Goal: Transaction & Acquisition: Purchase product/service

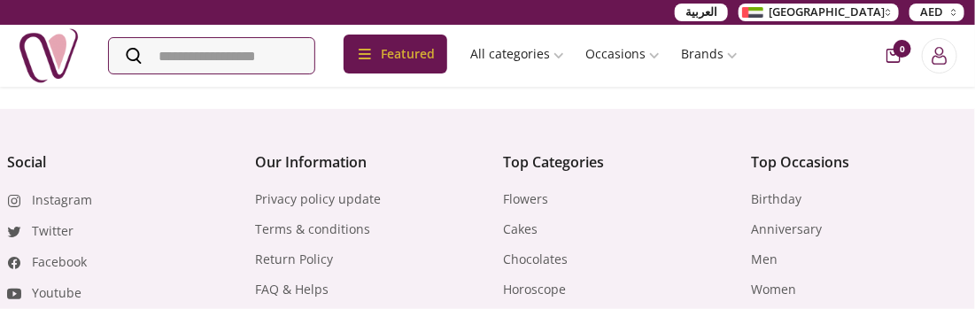
scroll to position [442, 0]
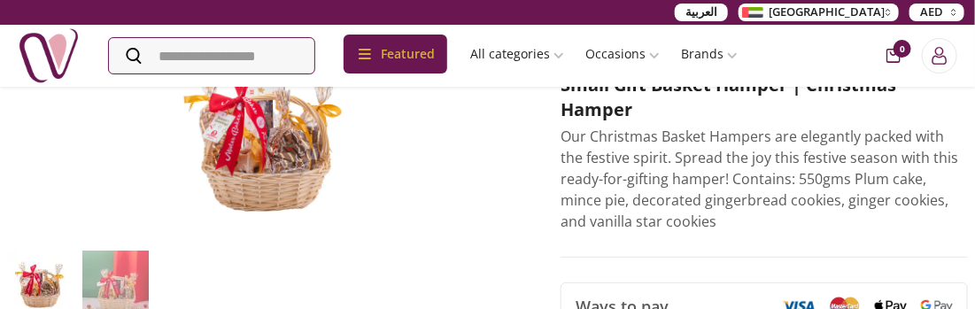
drag, startPoint x: 253, startPoint y: 148, endPoint x: 221, endPoint y: 148, distance: 31.9
